Goal: Task Accomplishment & Management: Complete application form

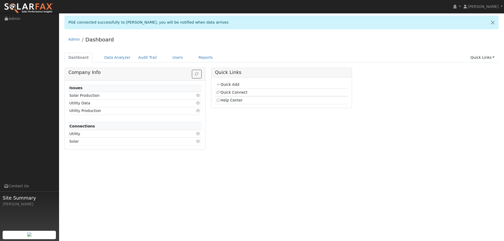
click at [240, 85] on td "Quick Add" at bounding box center [281, 85] width 133 height 8
click at [237, 85] on link "Quick Add" at bounding box center [227, 84] width 23 height 4
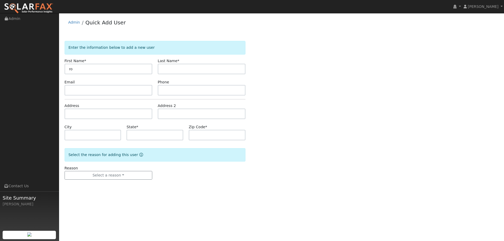
type input "r"
type input "Robert"
click at [197, 68] on input "text" at bounding box center [202, 69] width 88 height 11
type input "Fernald (NEW)"
click at [138, 88] on input "text" at bounding box center [109, 90] width 88 height 11
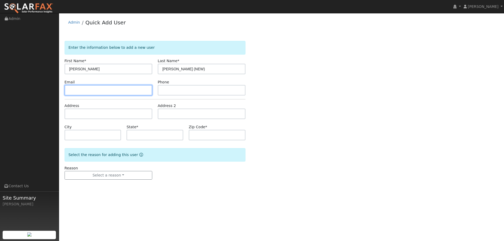
click at [116, 90] on input "text" at bounding box center [109, 90] width 88 height 11
paste input "robert_fernald@yahoo.com"
type input "robert_fernald@yahoo.com"
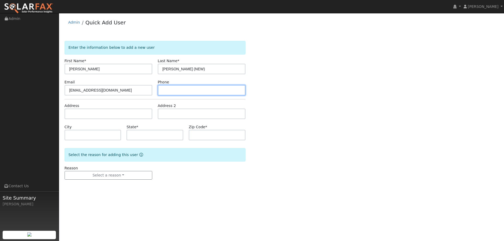
paste input "(707) 816-0910"
click at [209, 92] on input "(707) 816-0910" at bounding box center [202, 90] width 88 height 11
type input "(707) 816-0910"
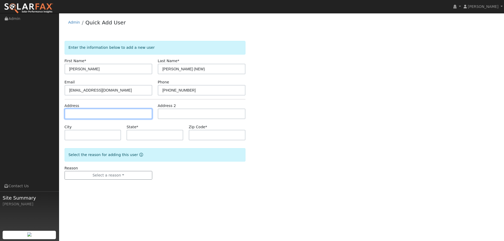
click at [131, 112] on input "text" at bounding box center [109, 114] width 88 height 11
paste input "136 Persimmon Circle"
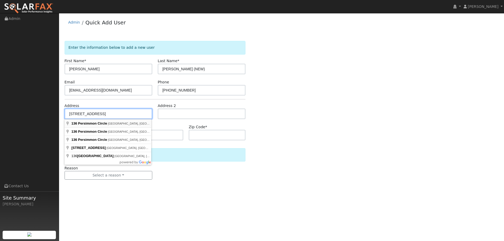
type input "136 Persimmon Circle"
type input "Vacaville"
type input "CA"
type input "95687"
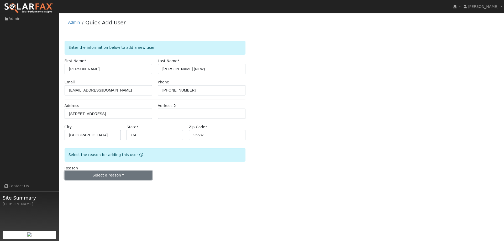
click at [122, 175] on button "Select a reason" at bounding box center [109, 175] width 88 height 9
click at [97, 185] on link "New lead" at bounding box center [94, 186] width 58 height 7
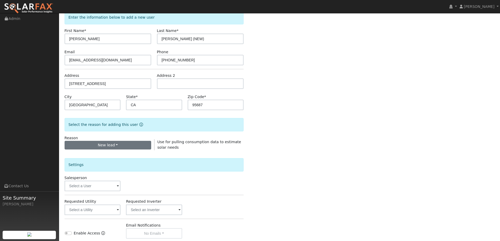
scroll to position [99, 0]
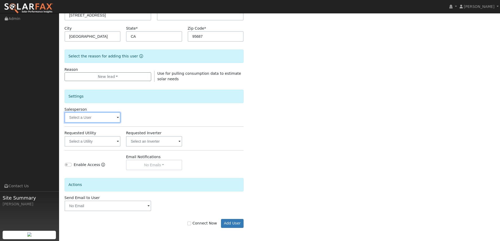
click at [85, 116] on input "text" at bounding box center [93, 117] width 56 height 11
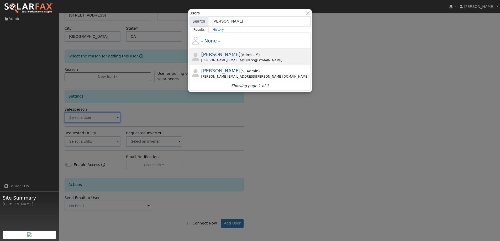
type input "paul"
click at [227, 59] on div "Paul@ambrosesolar.com" at bounding box center [255, 60] width 108 height 5
type input "Paul Barber"
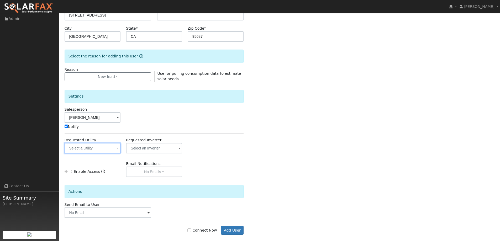
click at [91, 152] on input "text" at bounding box center [93, 148] width 56 height 11
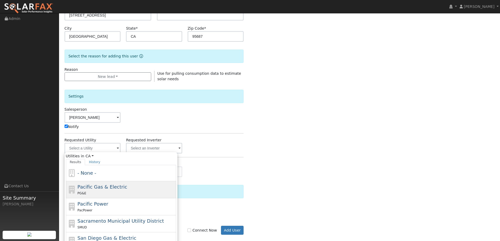
click at [114, 193] on div "PG&E" at bounding box center [125, 194] width 97 height 6
type input "Pacific Gas & Electric"
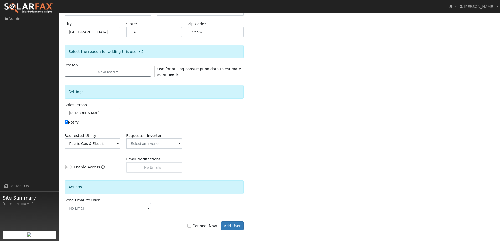
scroll to position [106, 0]
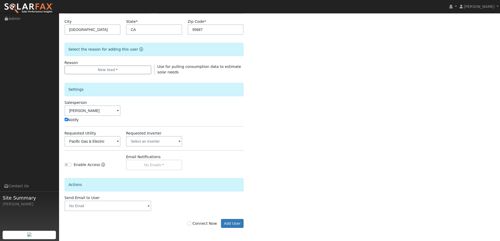
click at [205, 223] on label "Connect Now" at bounding box center [202, 224] width 29 height 6
click at [191, 223] on input "Connect Now" at bounding box center [190, 224] width 4 height 4
checkbox input "true"
click at [231, 222] on button "Add User" at bounding box center [232, 223] width 23 height 9
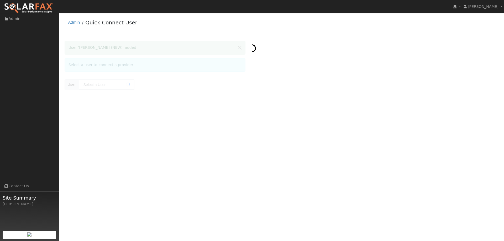
type input "[PERSON_NAME] (NEW)"
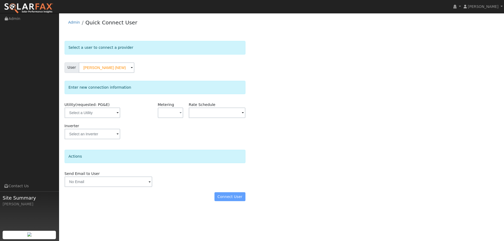
click at [152, 101] on div "Enter new connection information Utility (requested: PG&E) Metering - None - NE…" at bounding box center [155, 113] width 181 height 64
click at [100, 115] on input "text" at bounding box center [93, 113] width 56 height 11
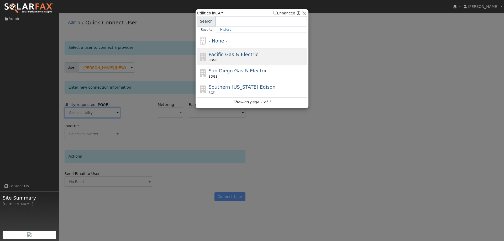
click at [219, 52] on span "Pacific Gas & Electric" at bounding box center [234, 55] width 50 height 6
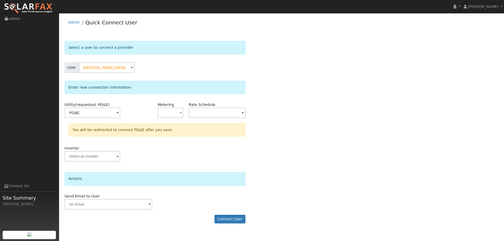
type input "PG&E"
click at [238, 215] on form "Select a user to connect a provider User [PERSON_NAME] (NEW) Account Default Ac…" at bounding box center [155, 135] width 181 height 188
click at [238, 220] on button "Connect User" at bounding box center [230, 219] width 31 height 9
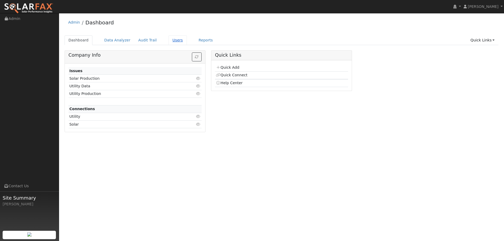
click at [172, 43] on link "Users" at bounding box center [178, 40] width 18 height 10
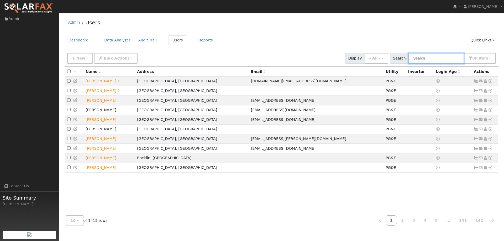
click at [429, 58] on input "text" at bounding box center [437, 58] width 56 height 11
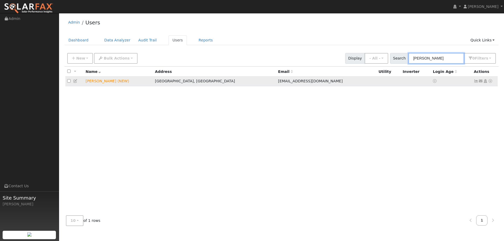
type input "Robert Fe"
click at [115, 82] on td "[PERSON_NAME] (NEW)" at bounding box center [118, 82] width 69 height 10
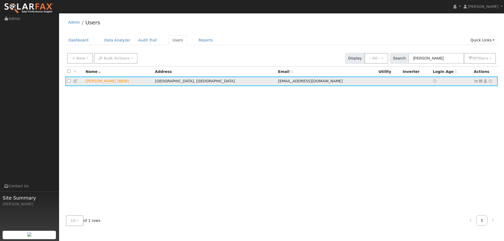
click at [490, 83] on icon at bounding box center [490, 81] width 5 height 4
click at [435, 121] on link "Utility" at bounding box center [436, 120] width 37 height 7
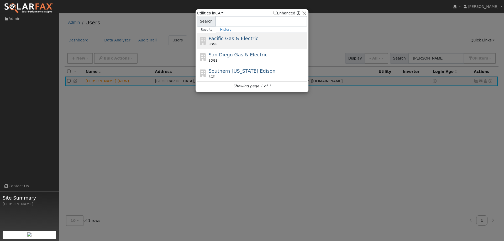
click at [241, 38] on span "Pacific Gas & Electric" at bounding box center [234, 39] width 50 height 6
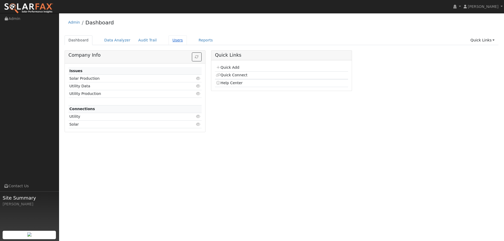
click at [174, 36] on link "Users" at bounding box center [178, 40] width 18 height 10
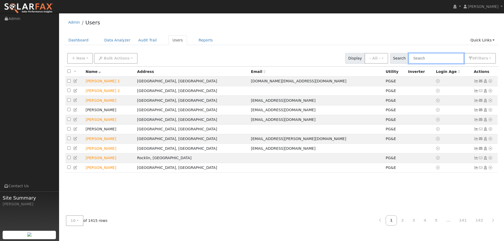
click at [423, 60] on input "text" at bounding box center [437, 58] width 56 height 11
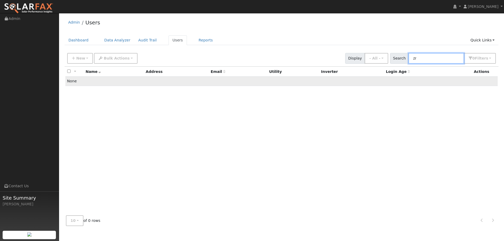
type input "z"
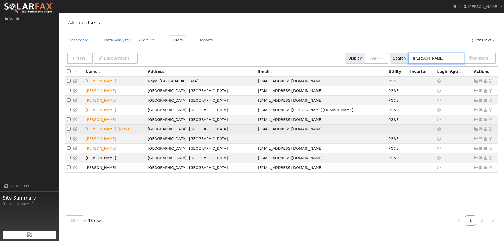
type input "[PERSON_NAME]"
click at [490, 131] on icon at bounding box center [490, 129] width 5 height 4
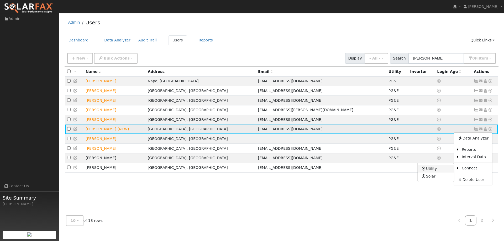
click at [448, 173] on link "Utility" at bounding box center [436, 168] width 37 height 7
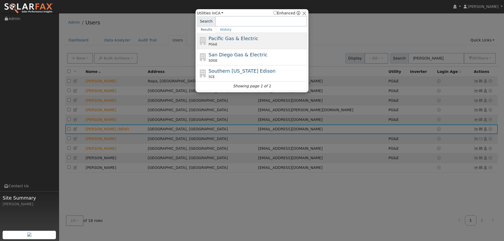
click at [251, 37] on span "Pacific Gas & Electric" at bounding box center [234, 39] width 50 height 6
